Goal: Task Accomplishment & Management: Manage account settings

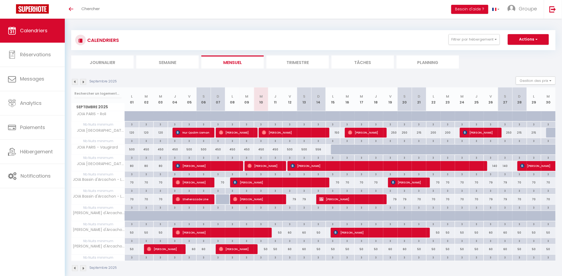
click at [82, 81] on img at bounding box center [83, 82] width 6 height 6
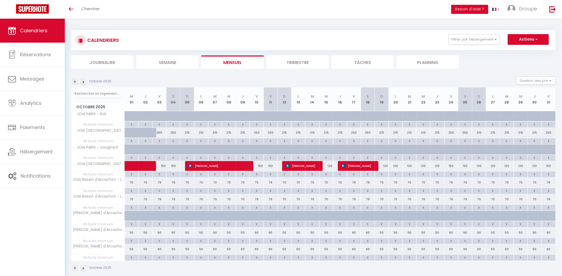
click at [75, 81] on img at bounding box center [75, 82] width 6 height 6
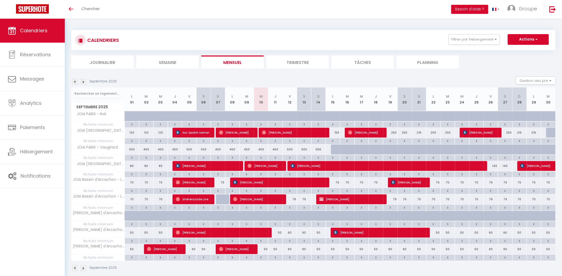
click at [82, 80] on img at bounding box center [83, 82] width 6 height 6
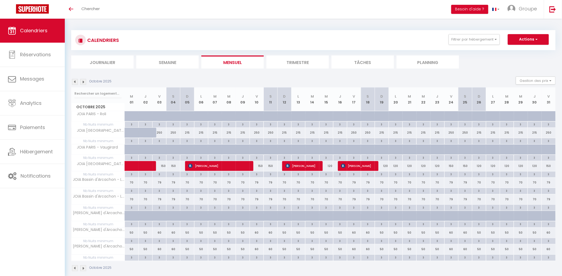
click at [74, 80] on img at bounding box center [75, 82] width 6 height 6
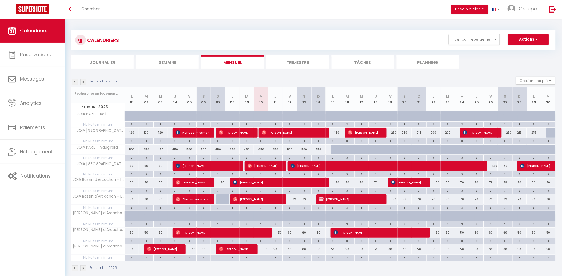
click at [83, 80] on img at bounding box center [83, 82] width 6 height 6
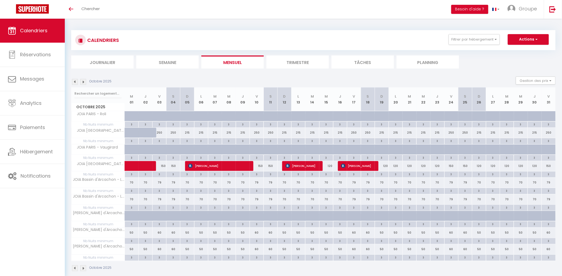
click at [73, 79] on img at bounding box center [75, 82] width 6 height 6
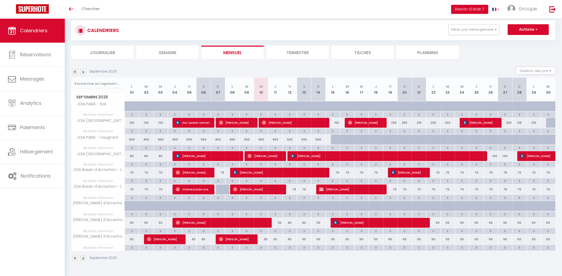
scroll to position [19, 0]
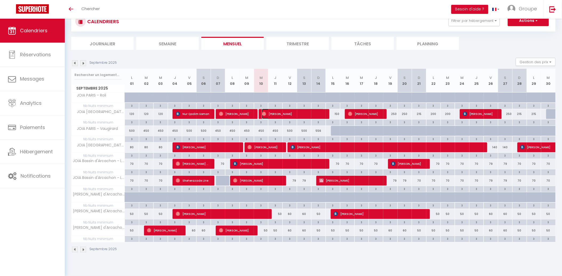
click at [265, 113] on img at bounding box center [264, 114] width 4 height 4
select select "OK"
select select "0"
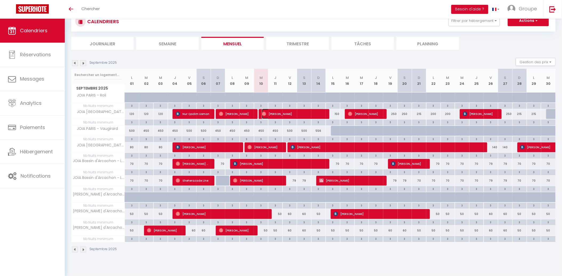
select select "1"
select select
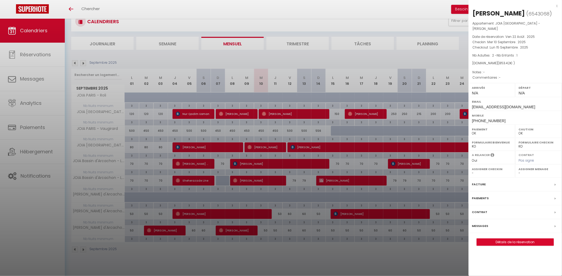
click at [384, 260] on div at bounding box center [281, 138] width 562 height 276
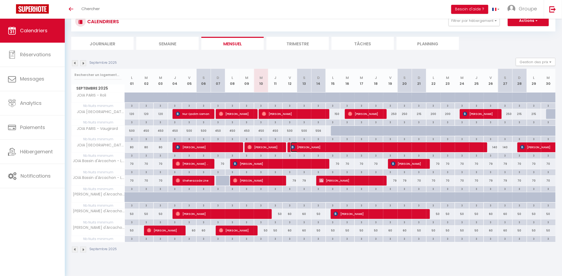
click at [303, 145] on span "[PERSON_NAME]" at bounding box center [387, 147] width 192 height 10
select select "KO"
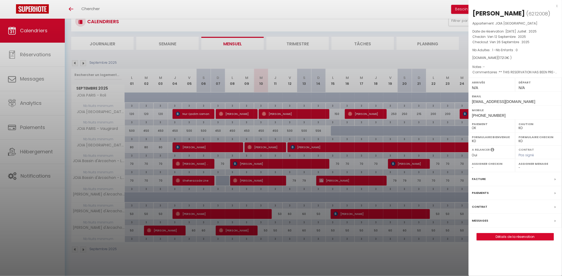
click at [368, 266] on div at bounding box center [281, 138] width 562 height 276
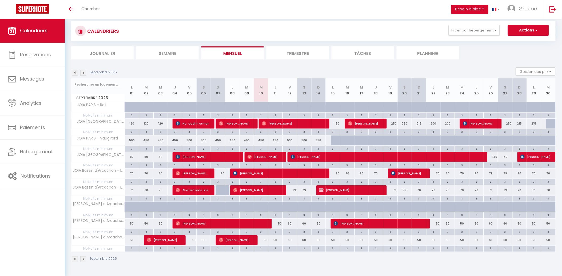
scroll to position [0, 0]
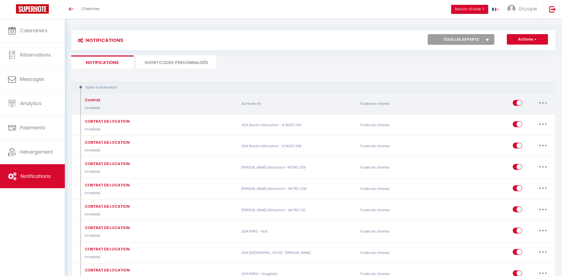
click at [281, 111] on p "Aphrodix 49" at bounding box center [297, 103] width 119 height 15
click at [295, 101] on p "Aphrodix 49" at bounding box center [297, 103] width 119 height 15
click at [541, 105] on button "button" at bounding box center [543, 103] width 15 height 9
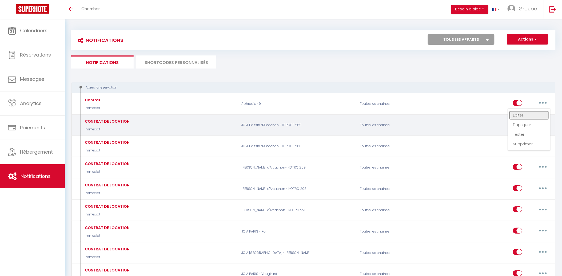
click at [533, 117] on link "Editer" at bounding box center [530, 115] width 40 height 9
type input "Contrat"
select select "Immédiat"
select select
checkbox input "true"
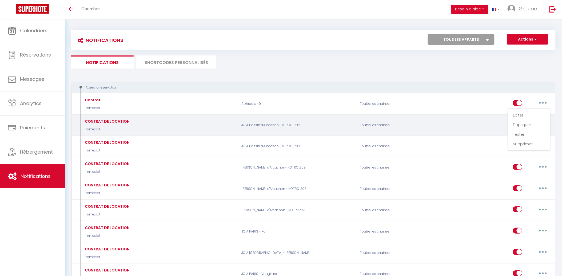
checkbox input "false"
radio input "true"
type input "Contrat de Location"
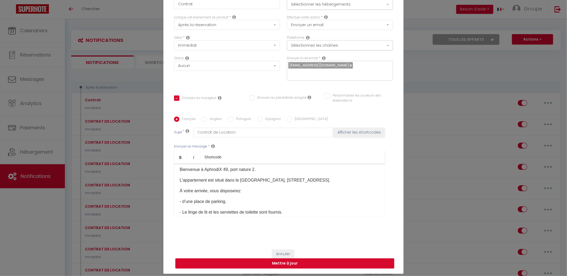
scroll to position [13, 0]
click at [421, 166] on div "Modifier la notification × Titre * Contrat Pour cet hébergement Sélectionner le…" at bounding box center [283, 138] width 567 height 276
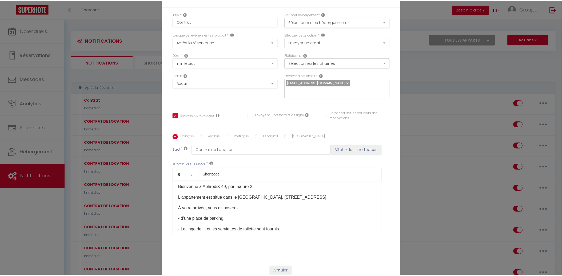
scroll to position [0, 0]
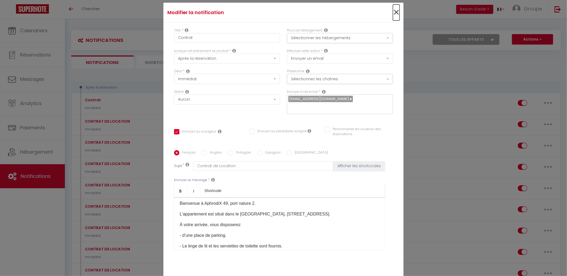
click at [393, 16] on span "×" at bounding box center [396, 13] width 7 height 16
